Goal: Register for event/course

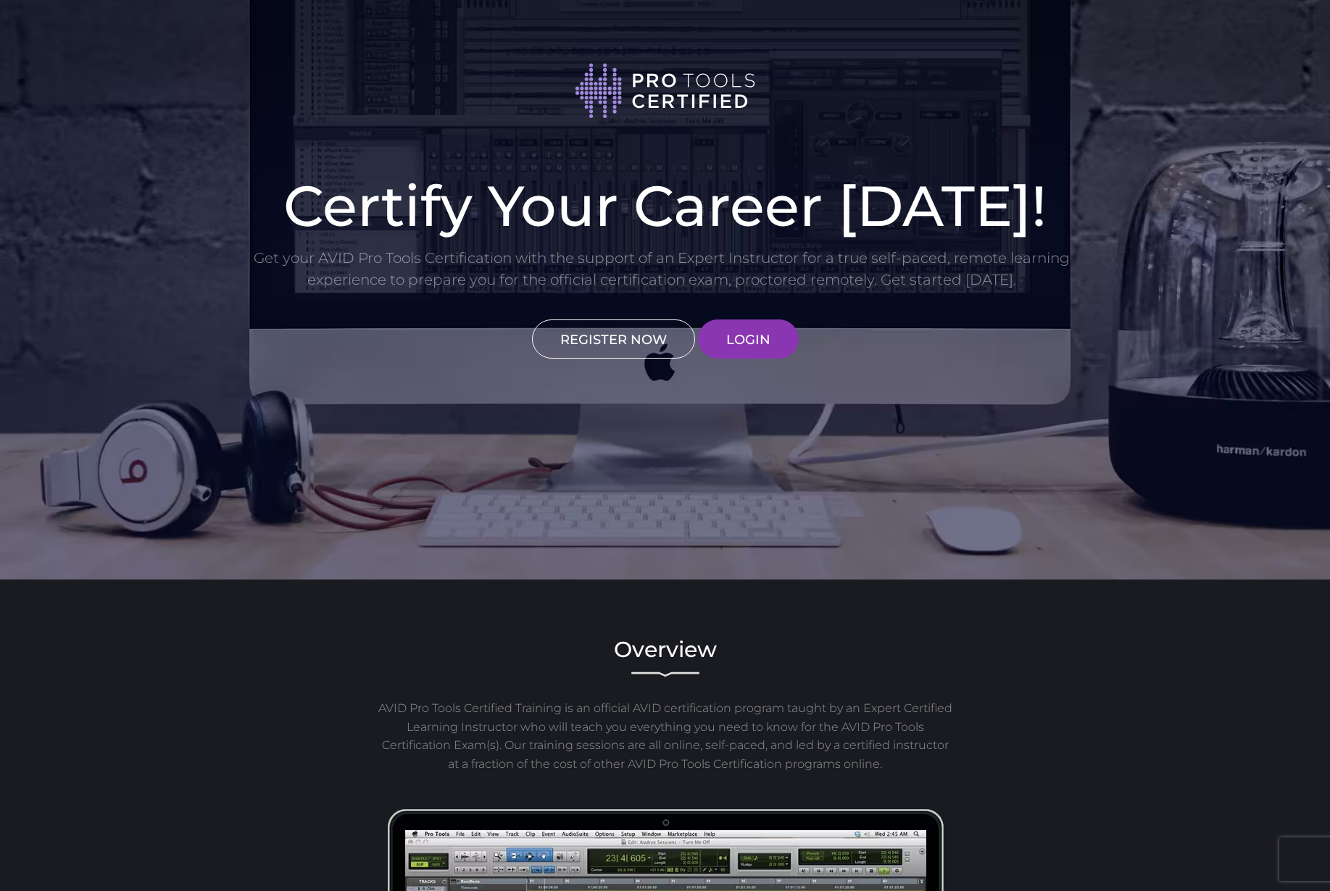
click at [626, 343] on link "REGISTER NOW" at bounding box center [613, 339] width 163 height 39
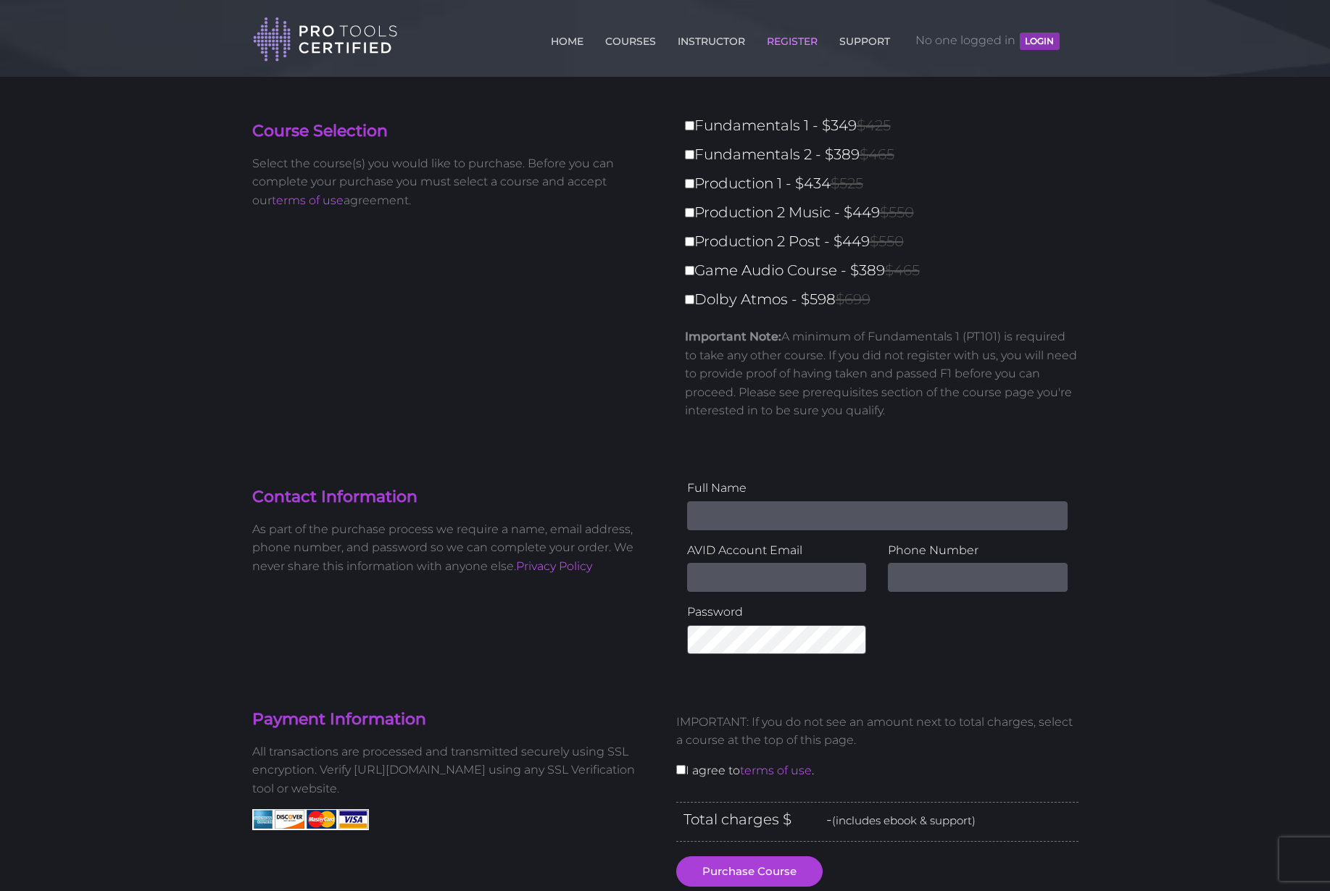
click at [799, 516] on input "Name" at bounding box center [877, 516] width 380 height 29
type input "Sophie Christensen"
type input "soph.photos02@gmail.com"
type input "3854144111"
click at [681, 773] on input "checkbox" at bounding box center [680, 769] width 9 height 9
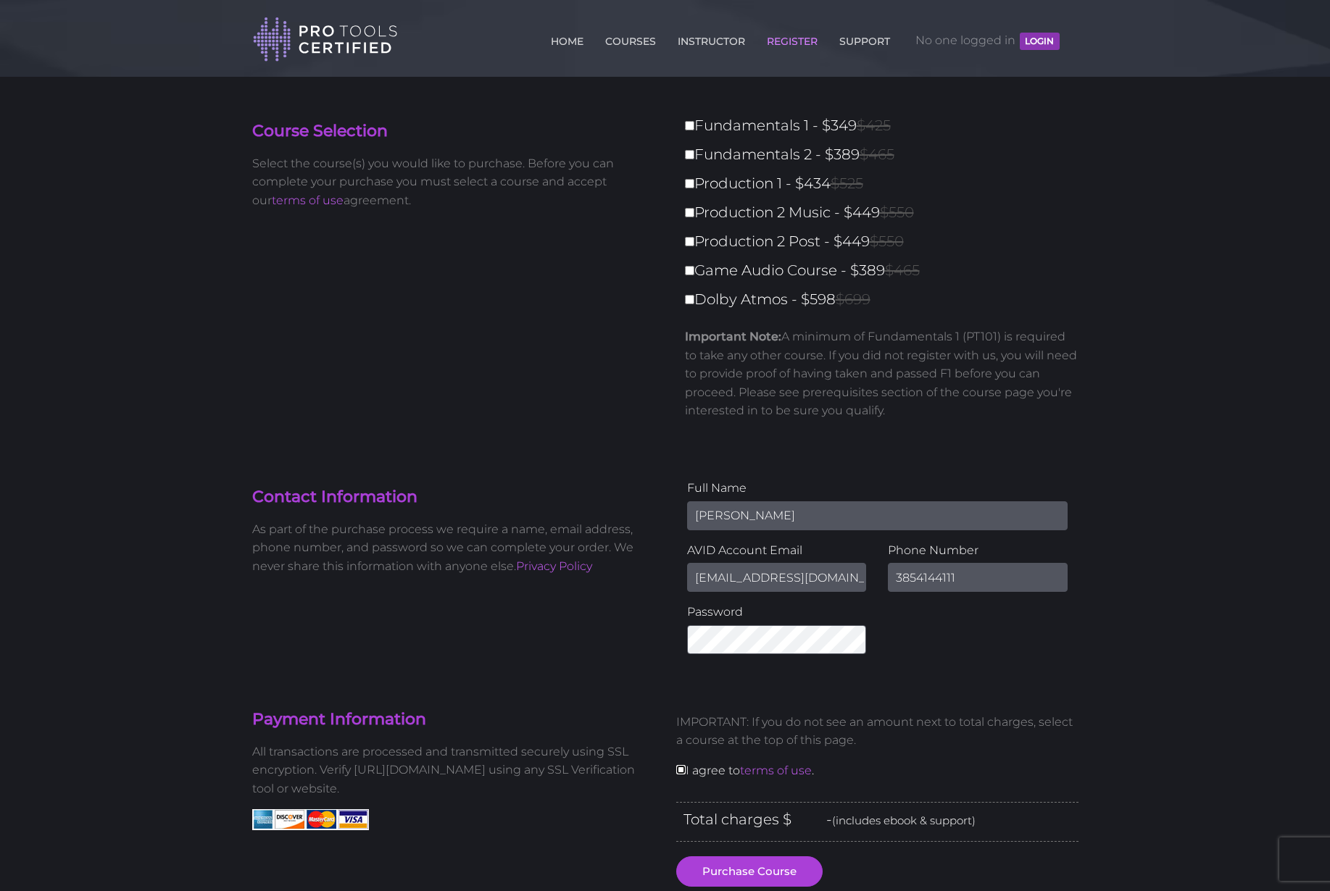
checkbox input "true"
click at [686, 126] on input "Fundamentals 1 - $349 $425" at bounding box center [689, 125] width 9 height 9
checkbox input "true"
type input "349"
click at [687, 155] on input "Fundamentals 2 - $389 $465" at bounding box center [689, 154] width 9 height 9
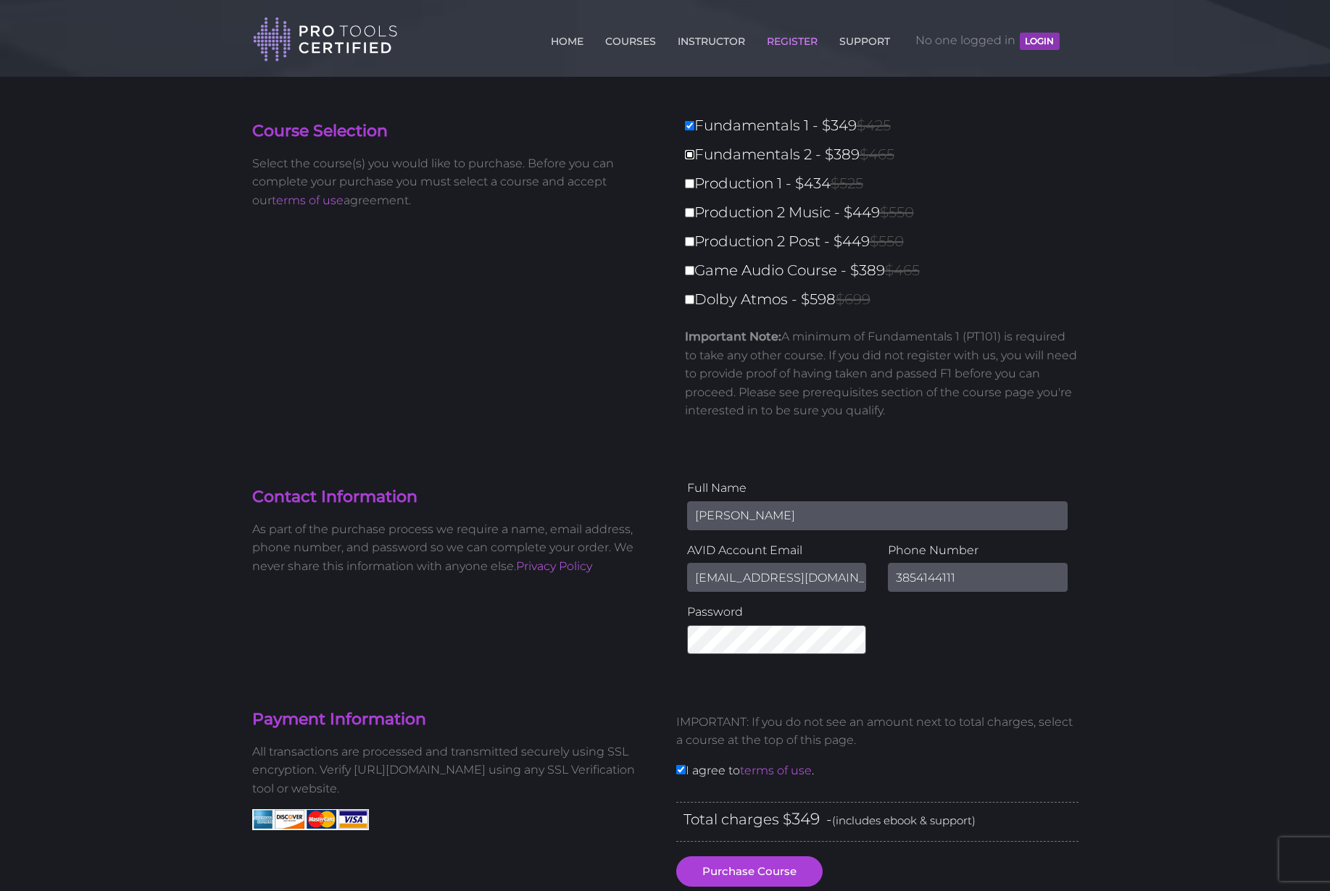
checkbox input "true"
type input "738"
click at [691, 183] on input "Production 1 - $434 $525" at bounding box center [689, 183] width 9 height 9
checkbox input "true"
type input "1172"
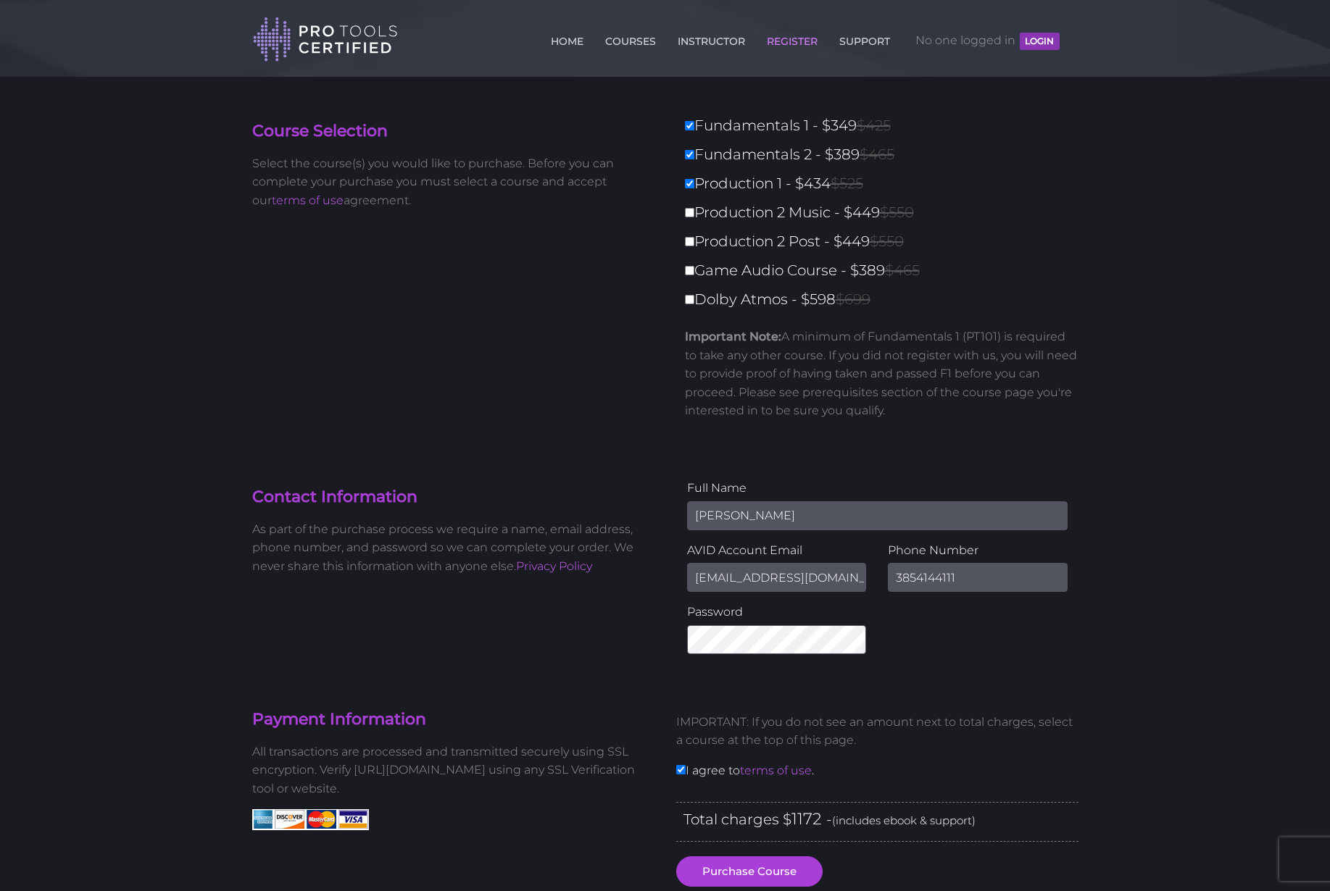
click at [690, 219] on label "Production 2 Music - $449 $550" at bounding box center [886, 212] width 402 height 25
click at [690, 217] on input "Production 2 Music - $449 $550" at bounding box center [689, 212] width 9 height 9
checkbox input "true"
type input "1621"
drag, startPoint x: 857, startPoint y: 351, endPoint x: 930, endPoint y: 354, distance: 73.3
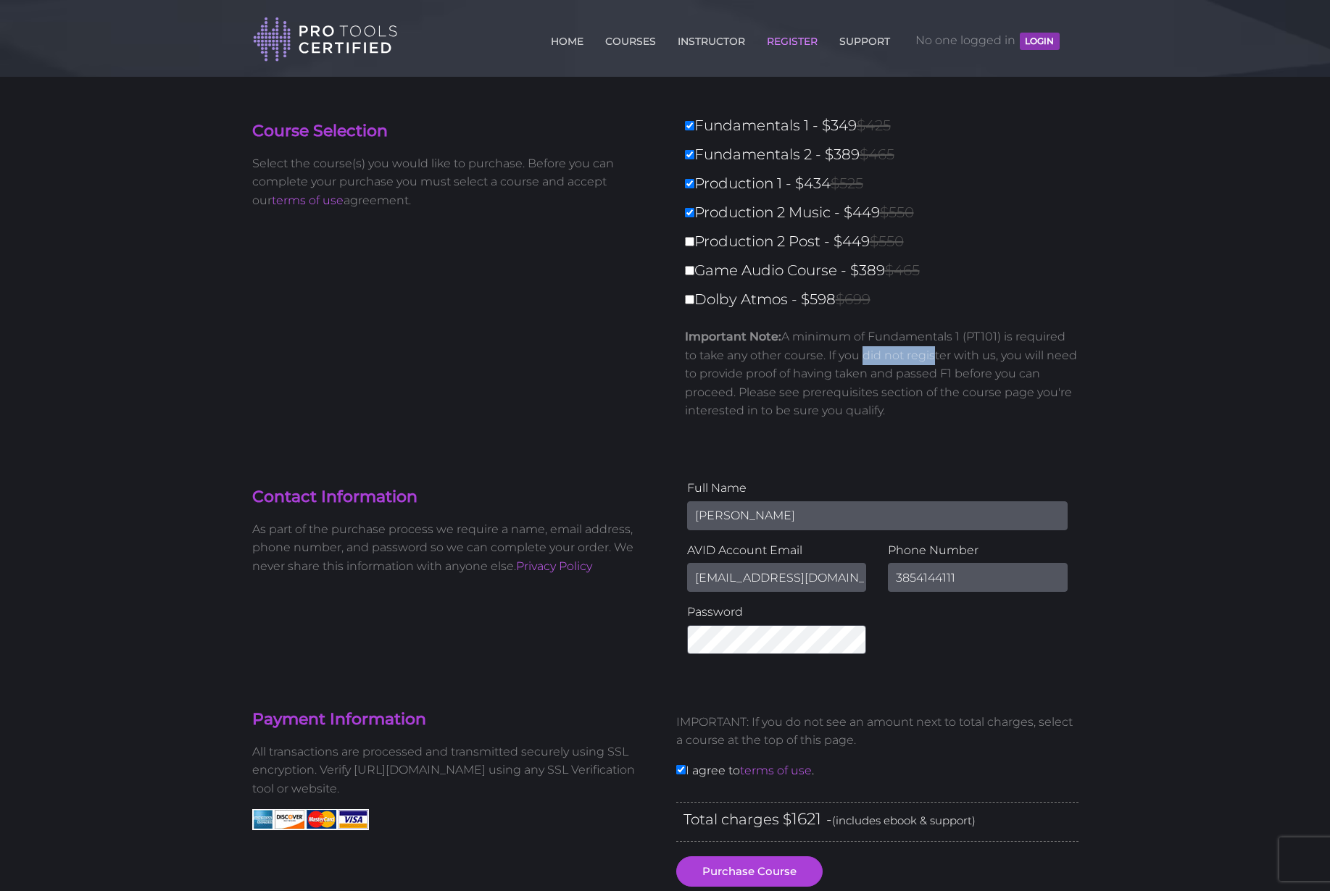
click at [930, 354] on p "Important Note: A minimum of Fundamentals 1 (PT101) is required to take any oth…" at bounding box center [882, 374] width 394 height 93
drag, startPoint x: 862, startPoint y: 380, endPoint x: 797, endPoint y: 379, distance: 65.2
click at [862, 380] on p "Important Note: A minimum of Fundamentals 1 (PT101) is required to take any oth…" at bounding box center [882, 374] width 394 height 93
drag, startPoint x: 765, startPoint y: 368, endPoint x: 834, endPoint y: 377, distance: 69.4
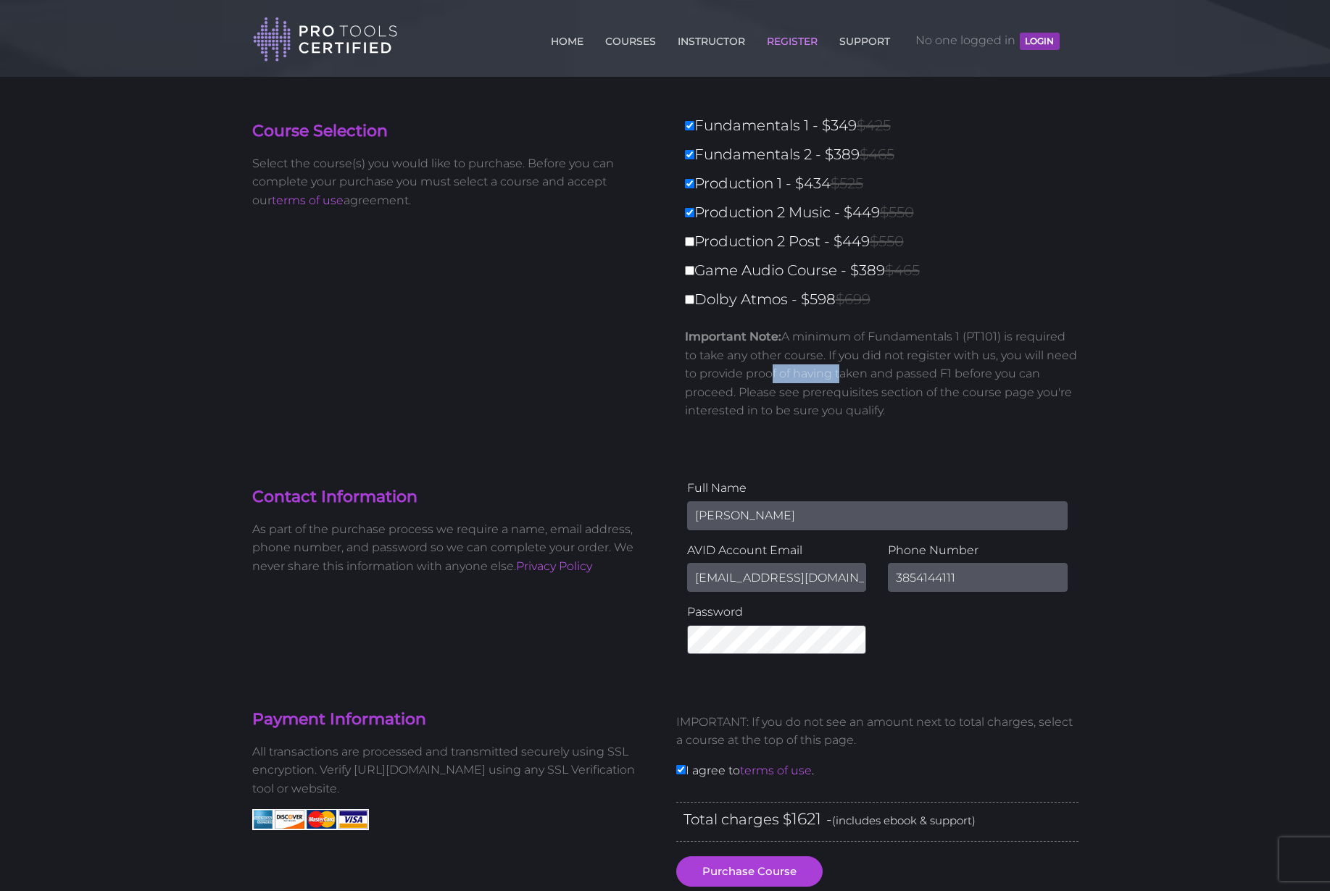
click at [834, 377] on p "Important Note: A minimum of Fundamentals 1 (PT101) is required to take any oth…" at bounding box center [882, 374] width 394 height 93
click at [870, 369] on p "Important Note: A minimum of Fundamentals 1 (PT101) is required to take any oth…" at bounding box center [882, 374] width 394 height 93
click at [887, 370] on p "Important Note: A minimum of Fundamentals 1 (PT101) is required to take any oth…" at bounding box center [882, 374] width 394 height 93
click at [931, 370] on p "Important Note: A minimum of Fundamentals 1 (PT101) is required to take any oth…" at bounding box center [882, 374] width 394 height 93
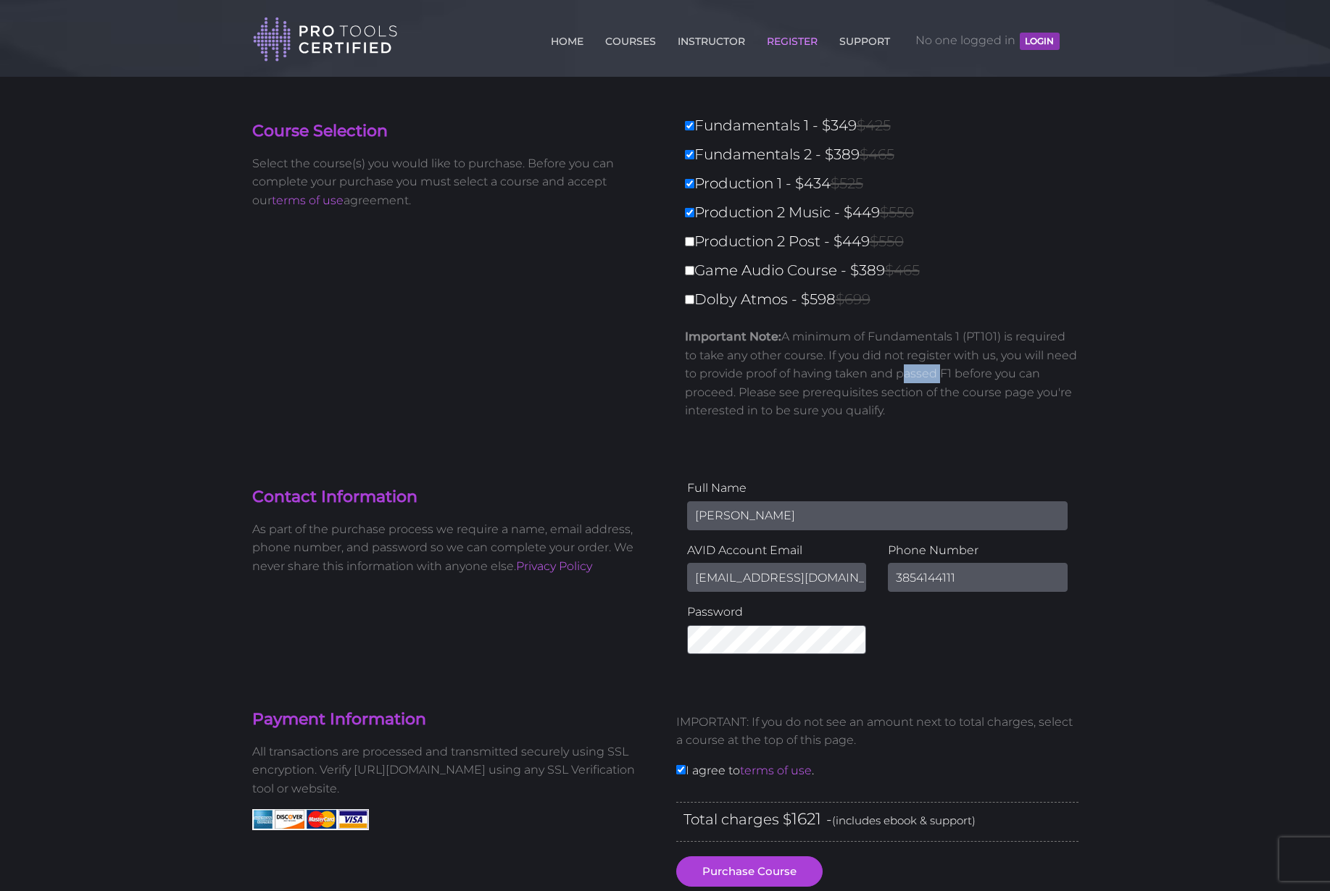
drag, startPoint x: 931, startPoint y: 370, endPoint x: 859, endPoint y: 376, distance: 72.7
click at [931, 370] on p "Important Note: A minimum of Fundamentals 1 (PT101) is required to take any oth…" at bounding box center [882, 374] width 394 height 93
drag, startPoint x: 859, startPoint y: 376, endPoint x: 848, endPoint y: 379, distance: 11.3
click at [857, 376] on p "Important Note: A minimum of Fundamentals 1 (PT101) is required to take any oth…" at bounding box center [882, 374] width 394 height 93
click at [690, 205] on label "Production 2 Music - $449 $550" at bounding box center [886, 212] width 402 height 25
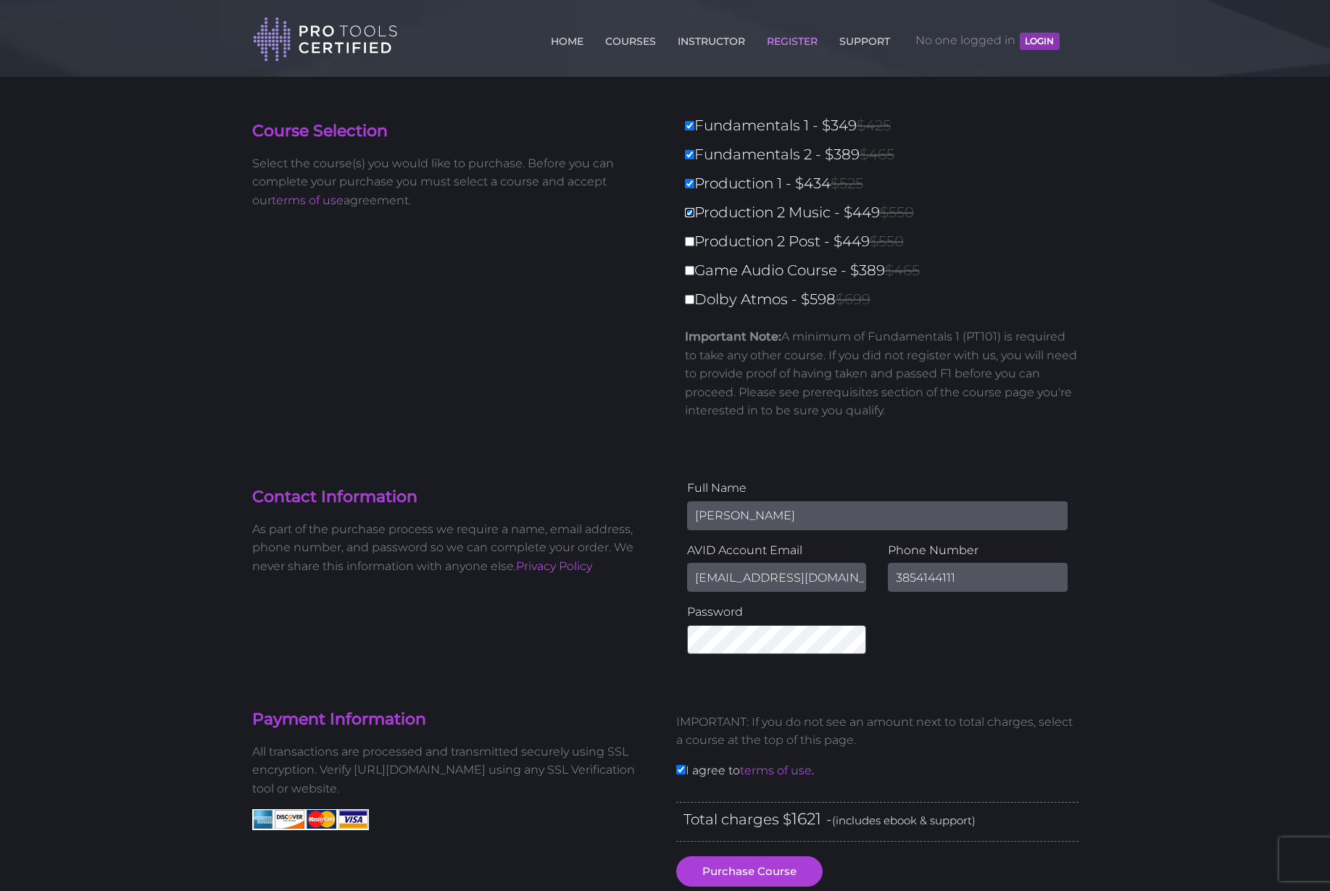
click at [690, 208] on input "Production 2 Music - $449 $550" at bounding box center [689, 212] width 9 height 9
checkbox input "false"
type input "1172"
drag, startPoint x: 696, startPoint y: 181, endPoint x: 679, endPoint y: 189, distance: 18.5
click at [696, 181] on label "Production 1 - $434 $525" at bounding box center [886, 183] width 402 height 25
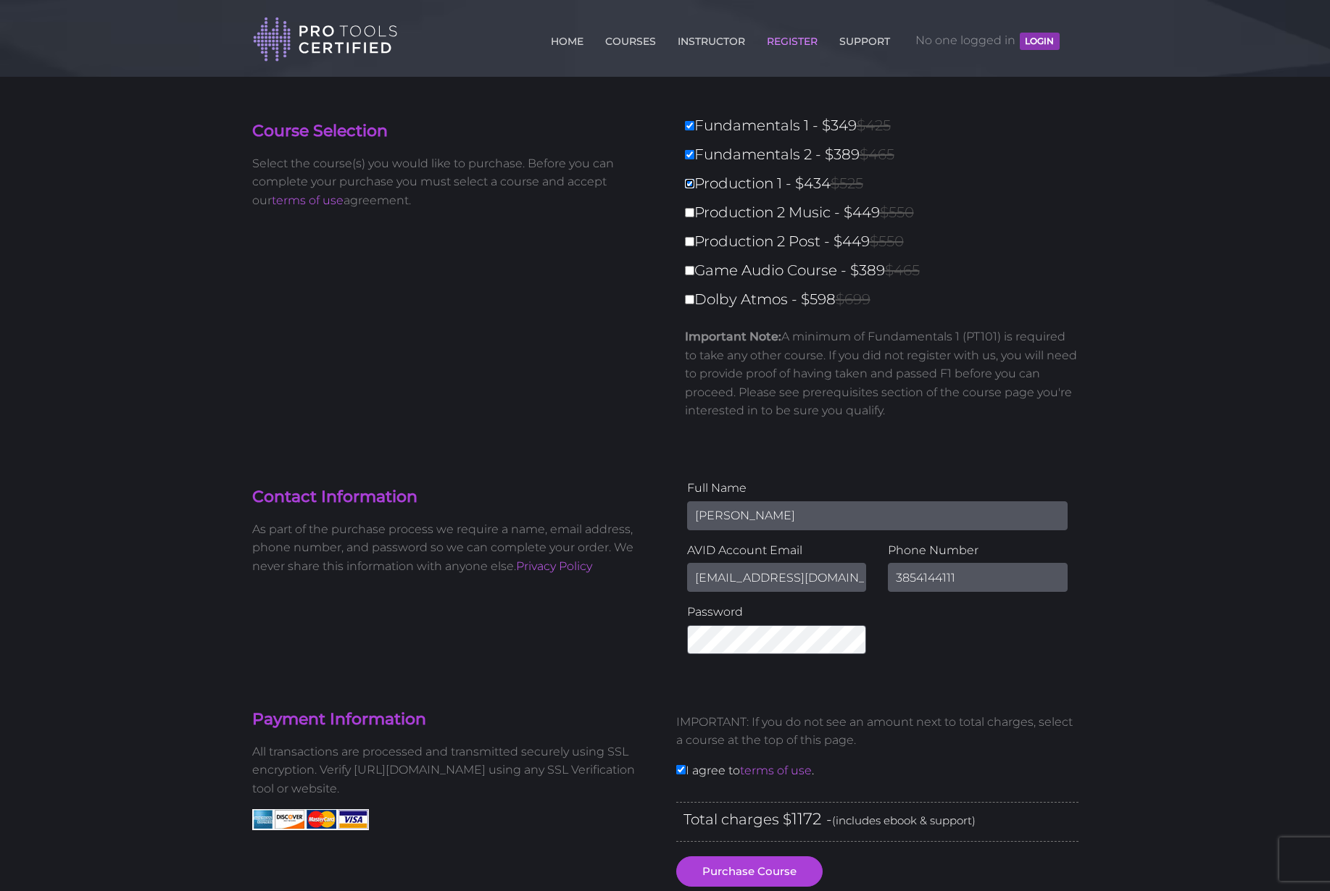
click at [694, 181] on input "Production 1 - $434 $525" at bounding box center [689, 183] width 9 height 9
checkbox input "false"
type input "738"
click at [34, 263] on body "Back to Top Toggle navigation HOME COURSES INSTRUCTOR REGISTER SUPPORT No one l…" at bounding box center [665, 848] width 1330 height 1696
click at [353, 288] on div "Course Selection Select the course(s) you would like to purchase. Before you ca…" at bounding box center [665, 278] width 848 height 330
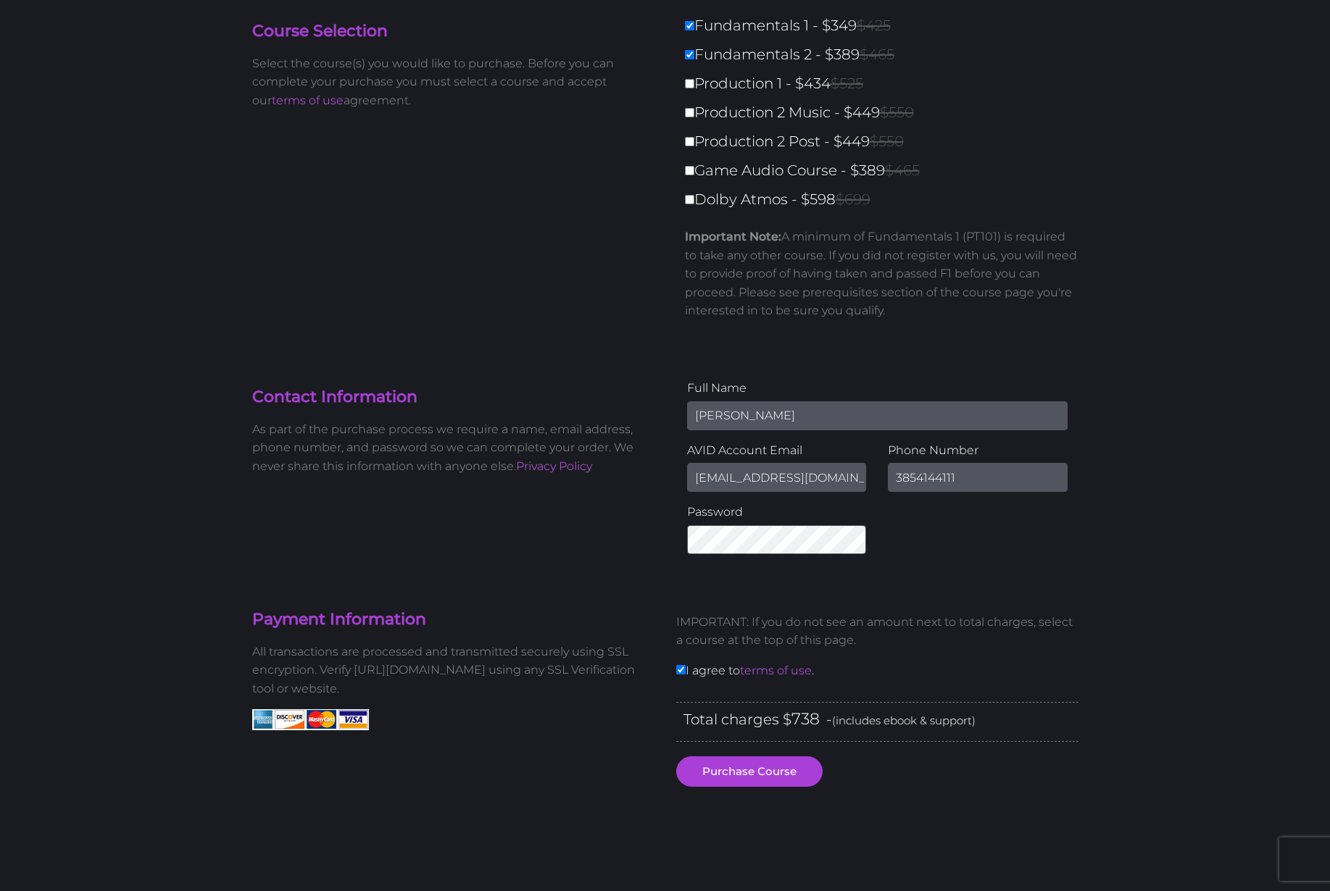
scroll to position [136, 0]
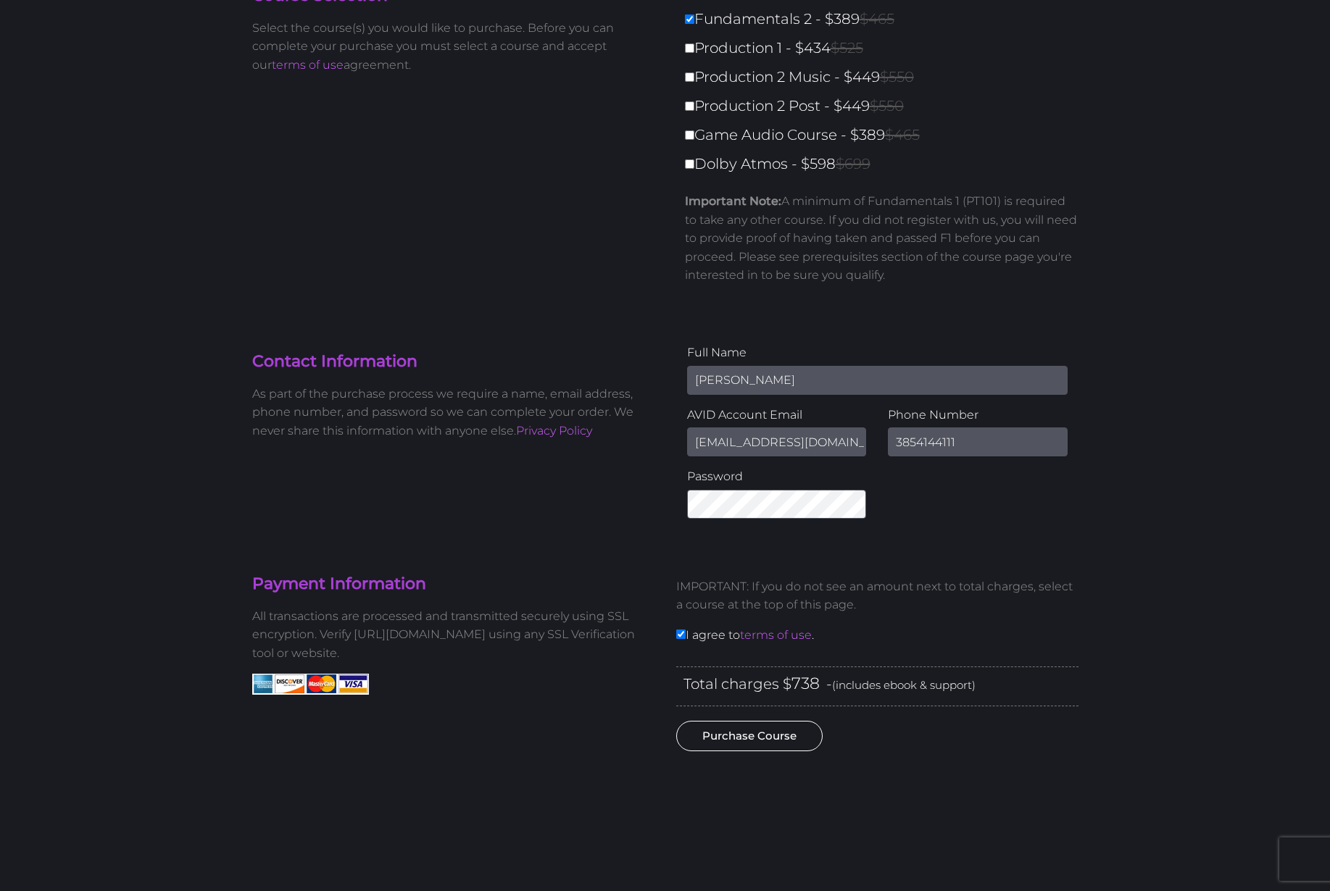
click at [772, 746] on button "Purchase Course" at bounding box center [749, 736] width 146 height 30
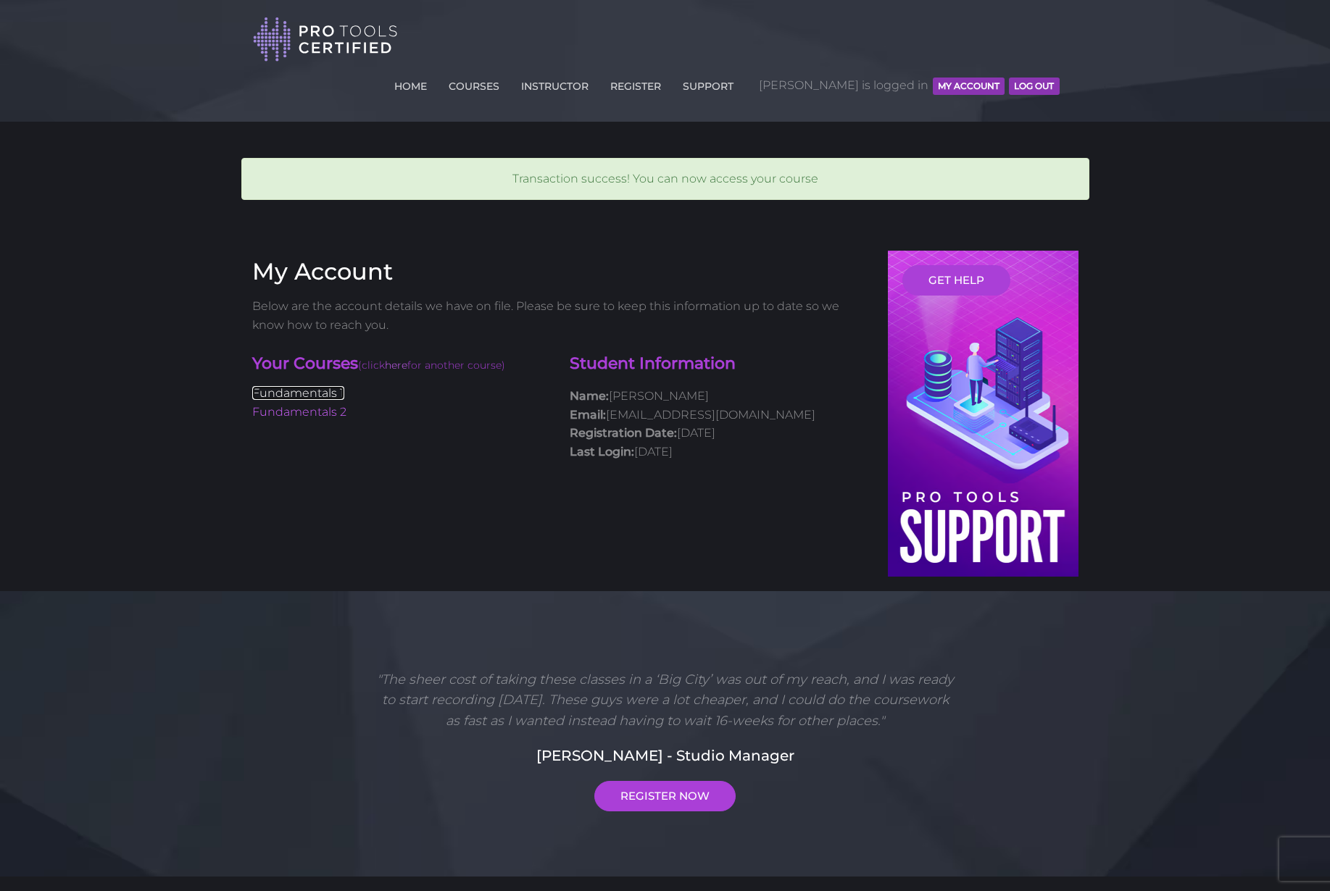
click at [299, 386] on link "Fundamentals 1" at bounding box center [298, 393] width 92 height 14
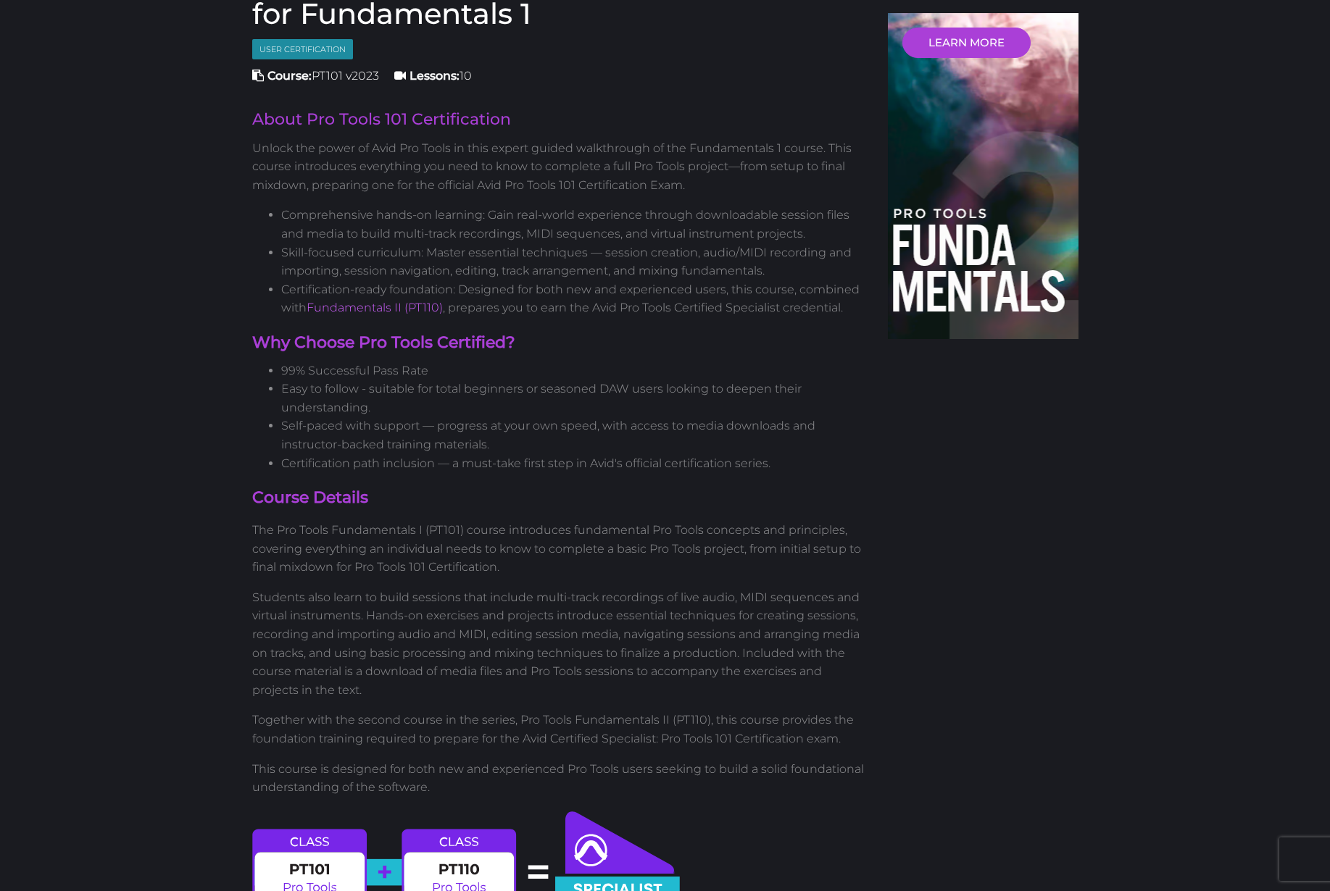
scroll to position [496, 0]
drag, startPoint x: 351, startPoint y: 323, endPoint x: 436, endPoint y: 331, distance: 85.9
click at [436, 362] on li "99% Successful Pass Rate" at bounding box center [574, 371] width 586 height 19
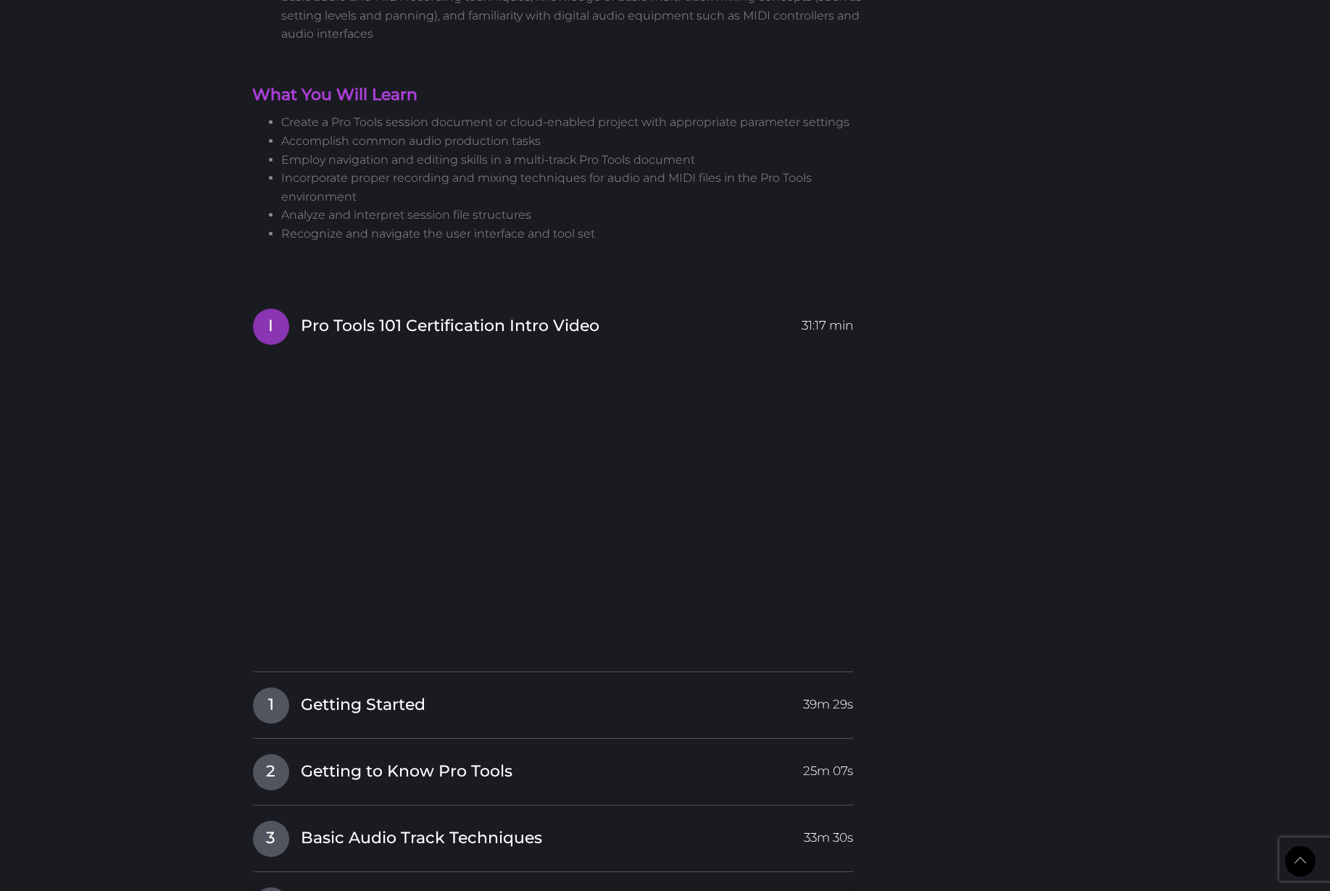
scroll to position [1070, 0]
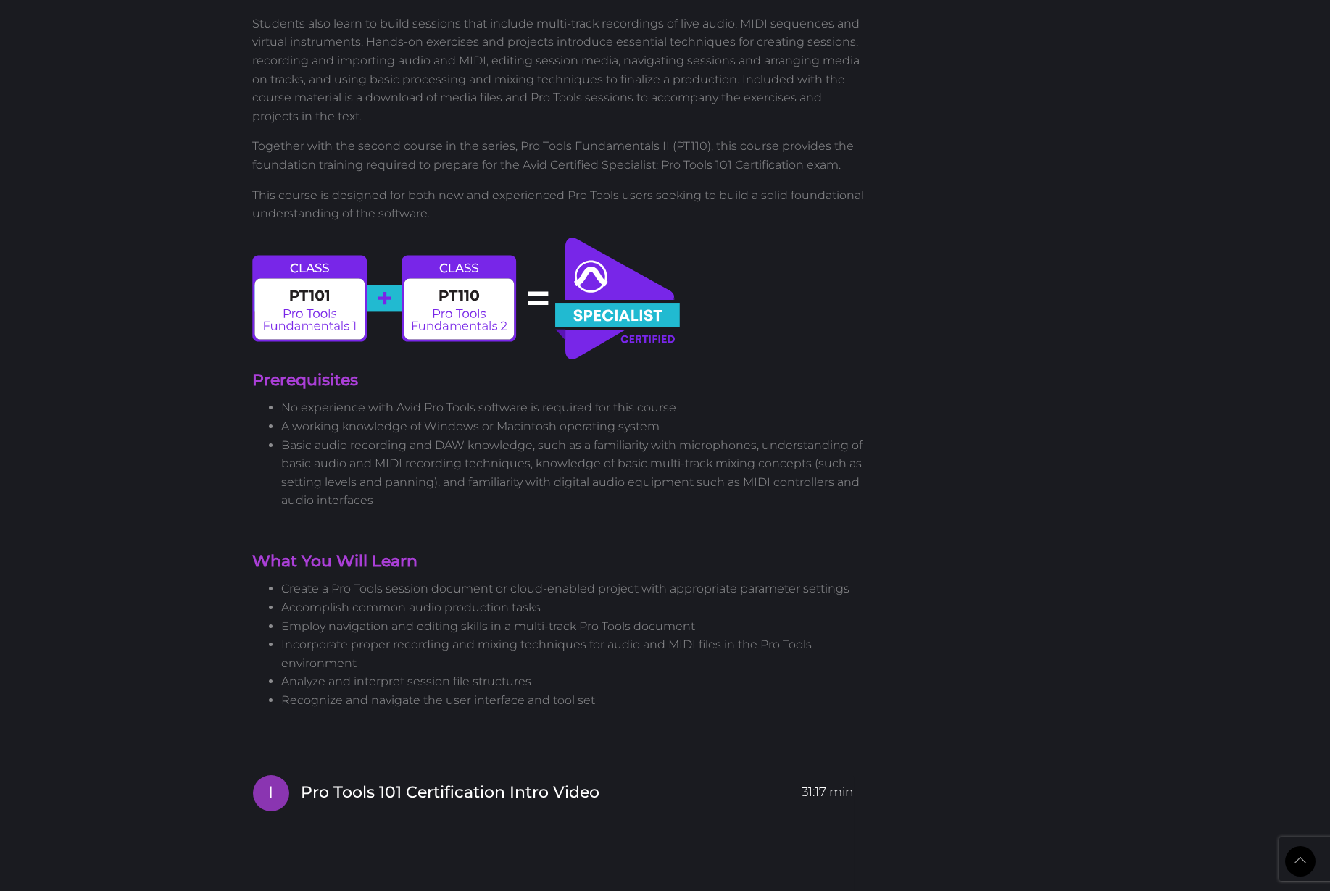
click at [1268, 70] on body "Back to Top Toggle navigation HOME COURSES INSTRUCTOR REGISTER SUPPORT [PERSON_…" at bounding box center [665, 764] width 1330 height 3669
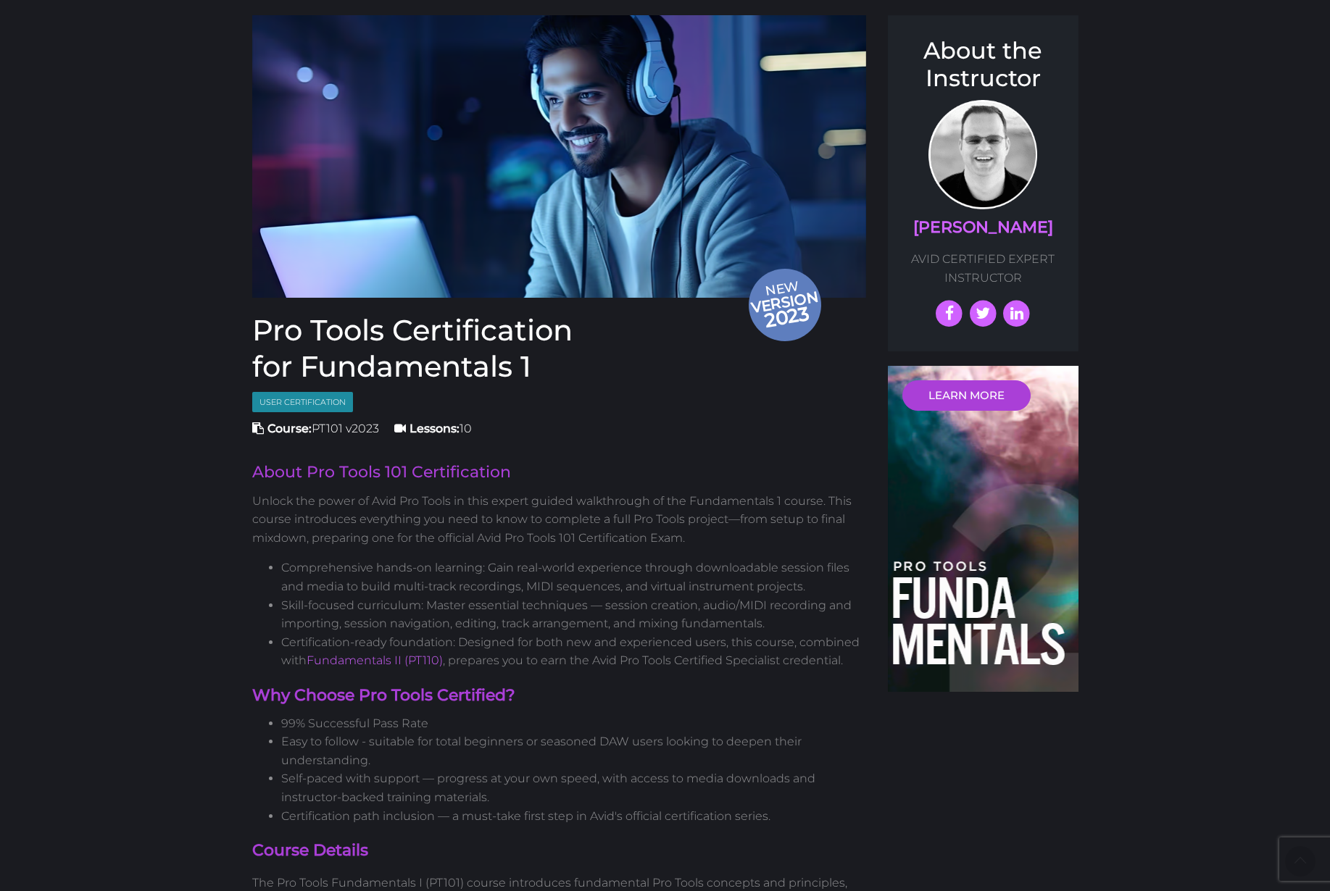
scroll to position [0, 0]
